Goal: Book appointment/travel/reservation

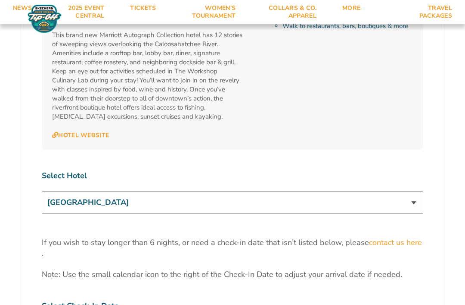
scroll to position [2546, 0]
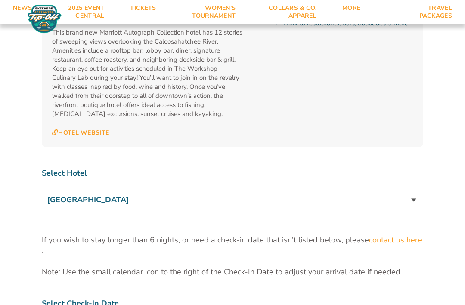
click at [411, 189] on select "[GEOGRAPHIC_DATA] [GEOGRAPHIC_DATA] [GEOGRAPHIC_DATA], Autograph Collection" at bounding box center [233, 200] width 382 height 22
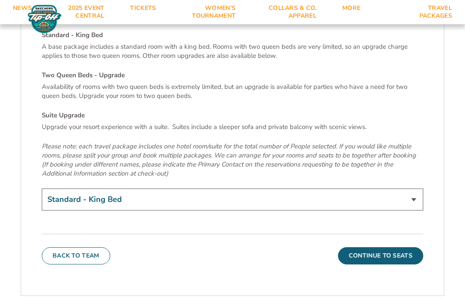
scroll to position [2980, 0]
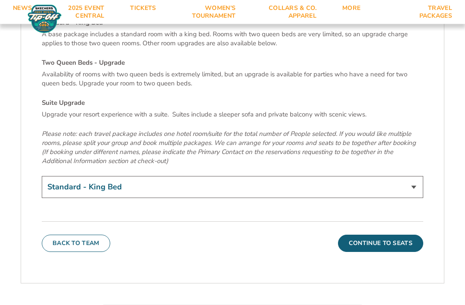
click at [414, 176] on select "Standard - King Bed Two Queen Beds - Upgrade (+$15 per night) Suite Upgrade (+$…" at bounding box center [233, 187] width 382 height 22
select select "Two Queen Beds - Upgrade"
click at [391, 234] on button "Continue To Seats" at bounding box center [380, 242] width 85 height 17
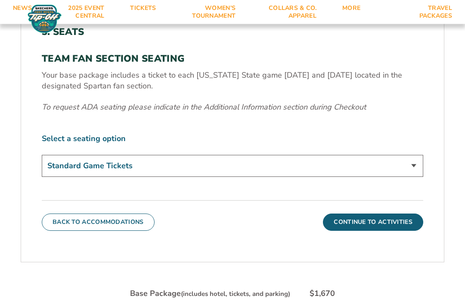
scroll to position [297, 0]
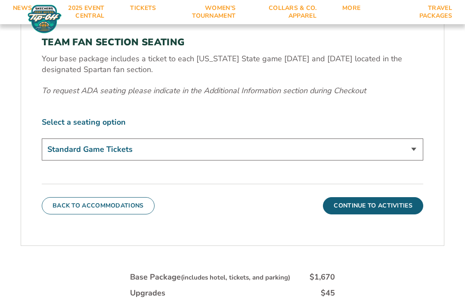
click at [413, 160] on select "Standard Game Tickets" at bounding box center [233, 149] width 382 height 22
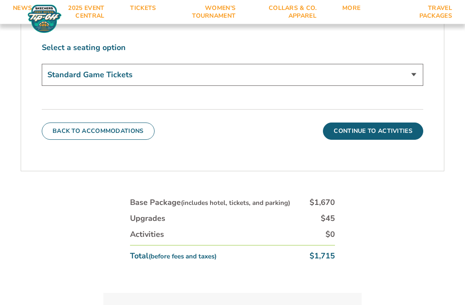
click at [14, 223] on div "1. Team 2. Accommodations 3. Seats 4. Activities 5. Parking 6. Details 1. Team …" at bounding box center [232, 115] width 465 height 522
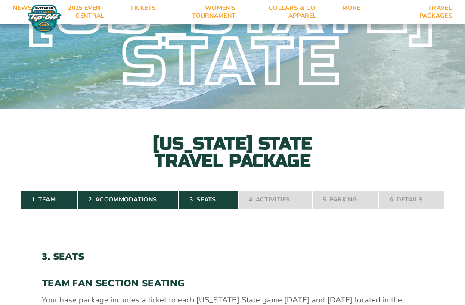
scroll to position [0, 0]
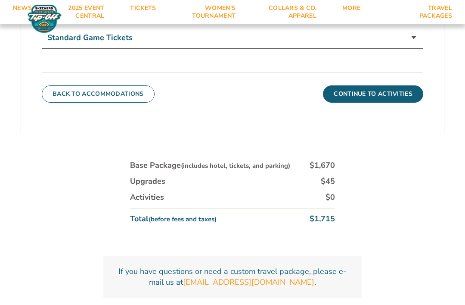
click at [386, 99] on button "Continue To Activities" at bounding box center [373, 94] width 100 height 17
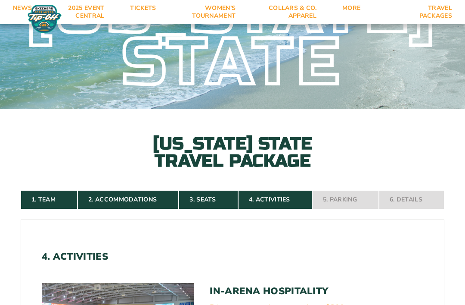
scroll to position [18, 0]
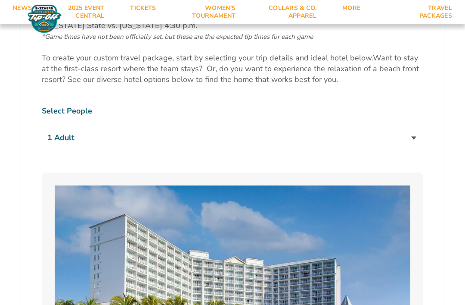
scroll to position [514, 0]
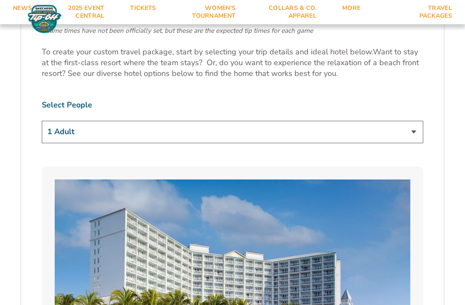
click at [414, 132] on select "1 Adult 2 Adults 3 Adults 4 Adults 2 Adults + 1 Child 2 Adults + 2 Children 2 A…" at bounding box center [233, 132] width 382 height 22
select select "2 Adults"
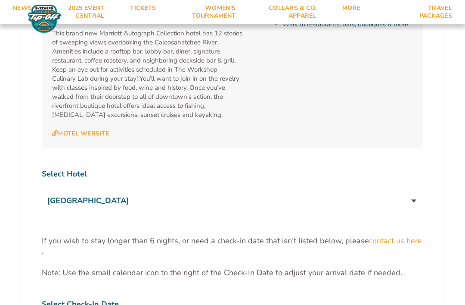
scroll to position [2554, 0]
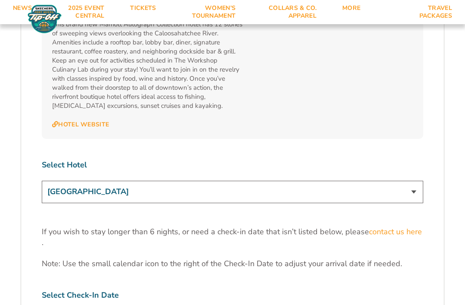
click at [418, 181] on select "[GEOGRAPHIC_DATA] [GEOGRAPHIC_DATA] [GEOGRAPHIC_DATA], Autograph Collection" at bounding box center [233, 192] width 382 height 22
select select "17487"
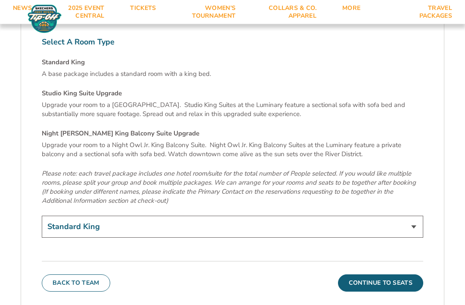
click at [413, 216] on select "Standard King Studio King Suite Upgrade (+$120 per night) Night Owl Jr. King Ba…" at bounding box center [233, 227] width 382 height 22
click at [389, 274] on button "Continue To Seats" at bounding box center [380, 282] width 85 height 17
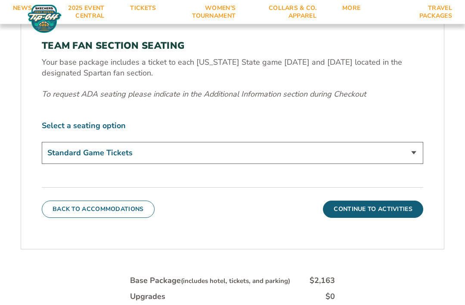
scroll to position [312, 0]
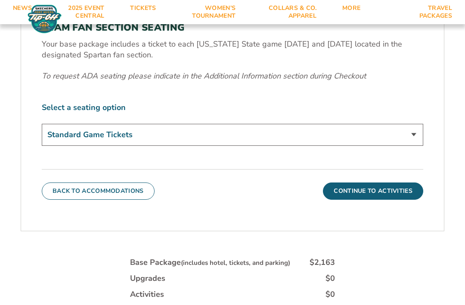
click at [415, 146] on select "Standard Game Tickets" at bounding box center [233, 135] width 382 height 22
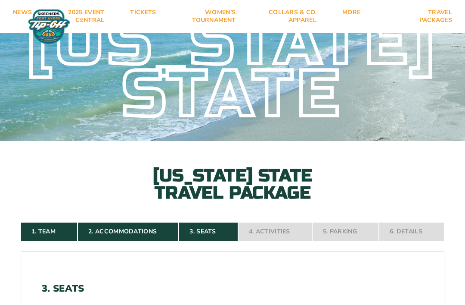
scroll to position [0, 0]
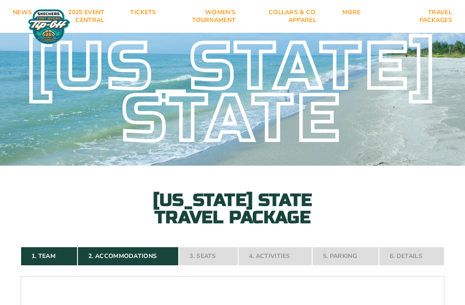
click at [145, 8] on link "Tickets" at bounding box center [143, 16] width 52 height 33
